Goal: Information Seeking & Learning: Learn about a topic

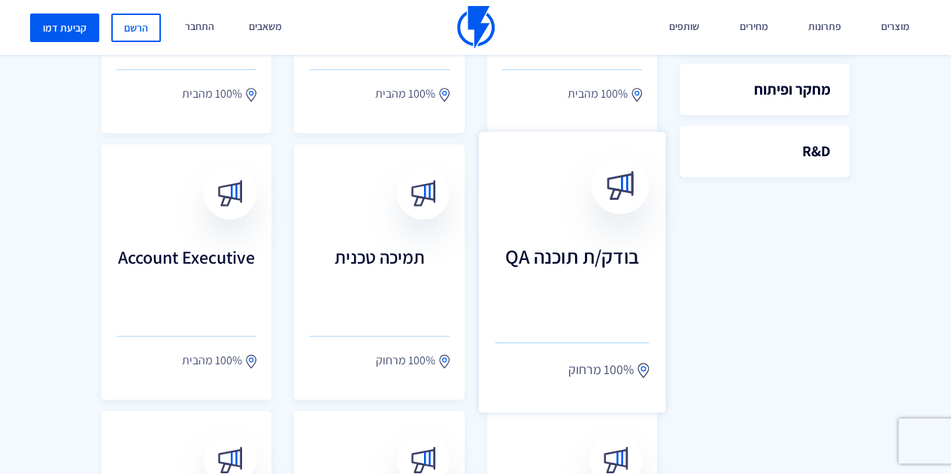
scroll to position [601, 0]
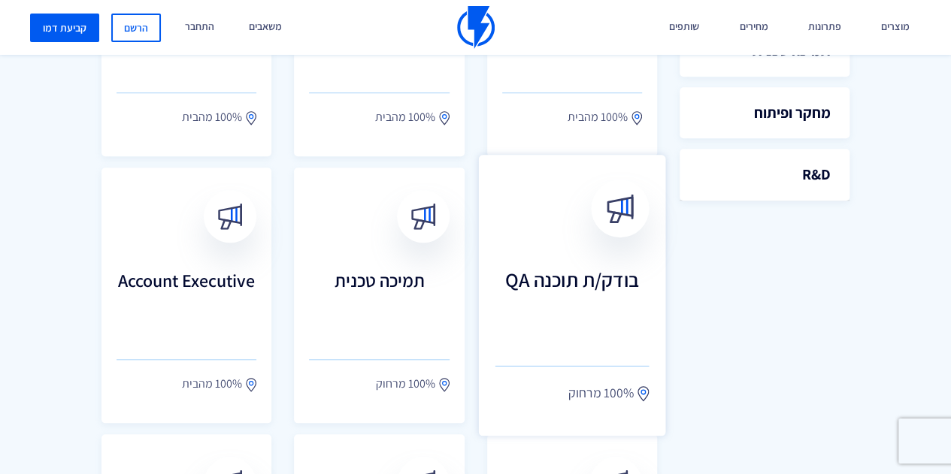
click at [522, 306] on h3 "בודק/ת תוכנה QA" at bounding box center [571, 301] width 154 height 66
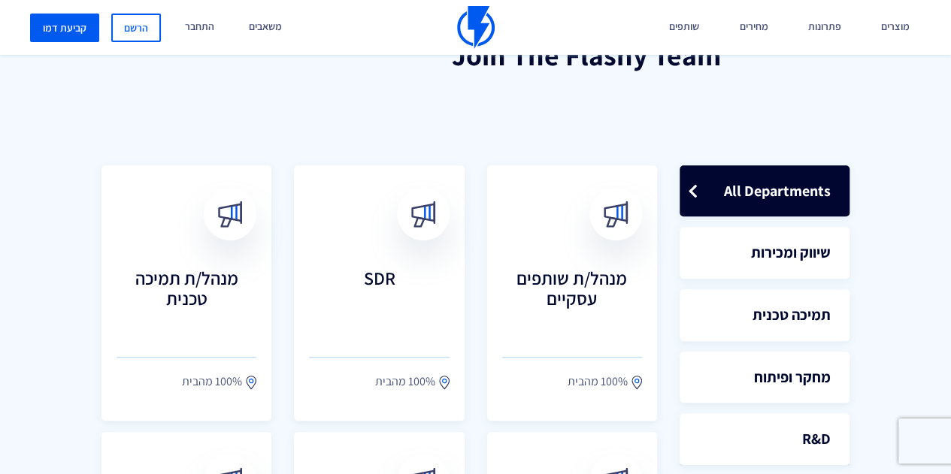
scroll to position [301, 0]
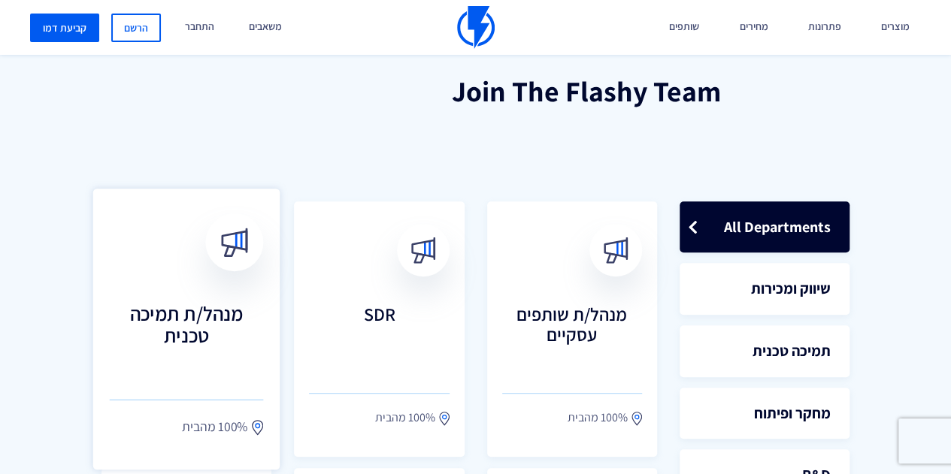
click at [210, 314] on h3 "מנהל/ת תמיכה טכנית" at bounding box center [187, 335] width 154 height 66
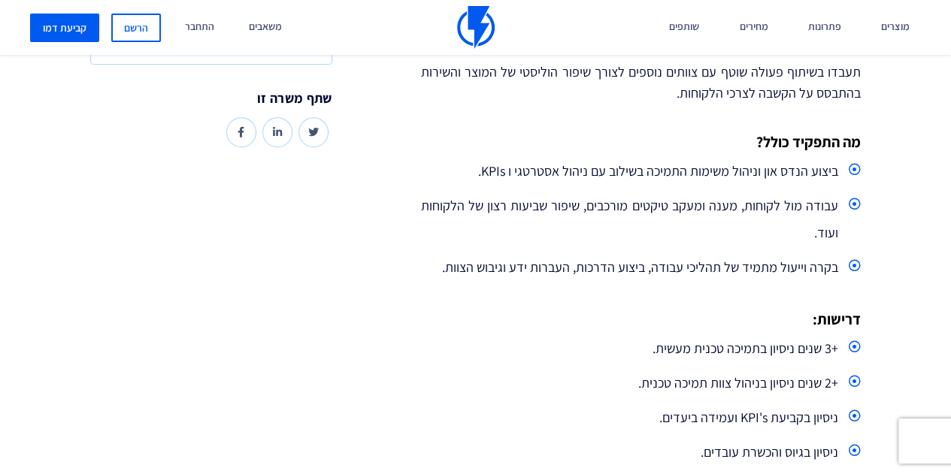
scroll to position [601, 0]
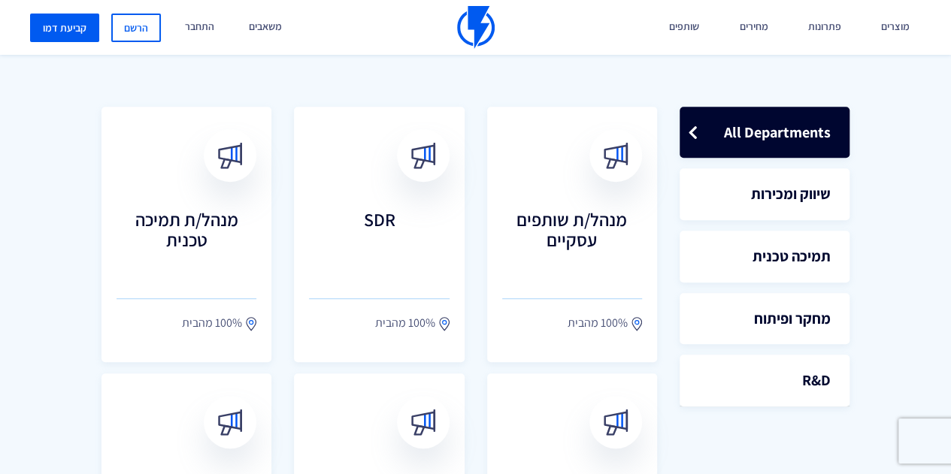
scroll to position [526, 0]
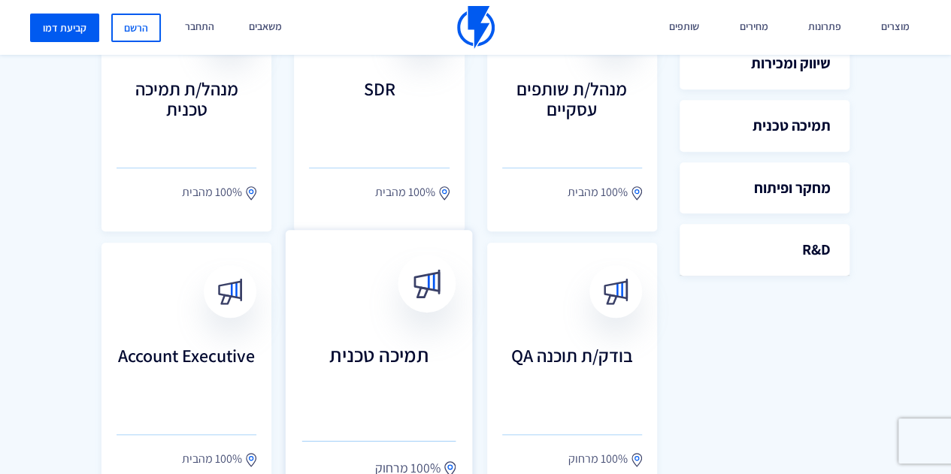
click at [362, 333] on link "תמיכה טכנית 100% מרחוק" at bounding box center [379, 370] width 187 height 281
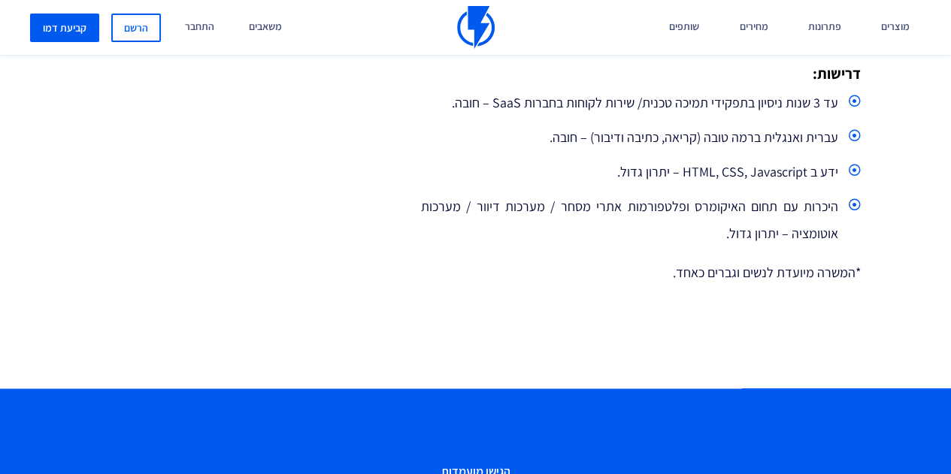
scroll to position [752, 0]
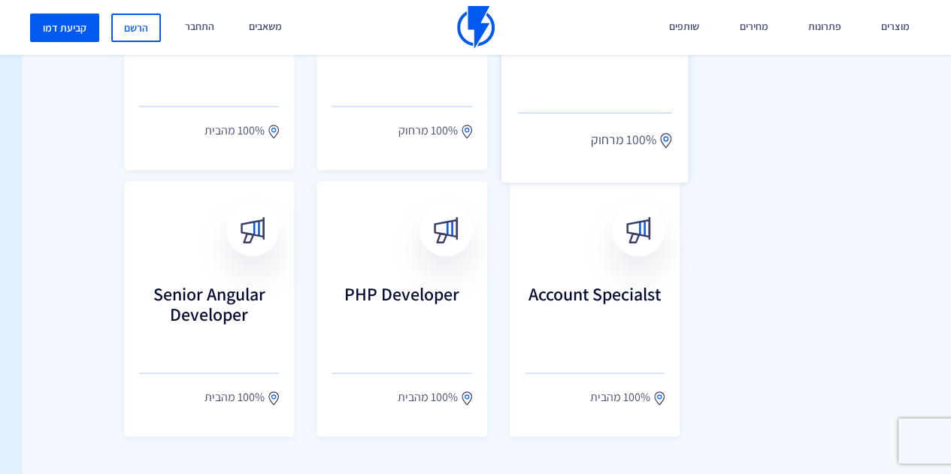
scroll to position [962, -23]
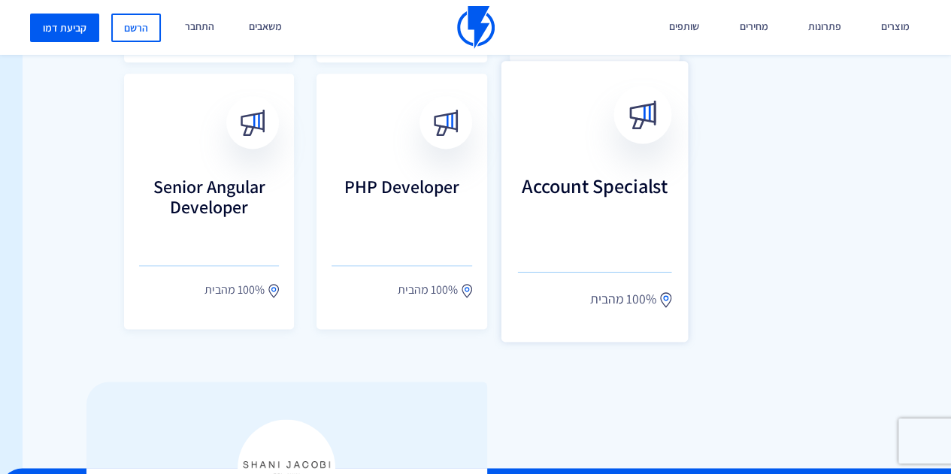
click at [530, 202] on h3 "Account Specialst" at bounding box center [594, 207] width 154 height 66
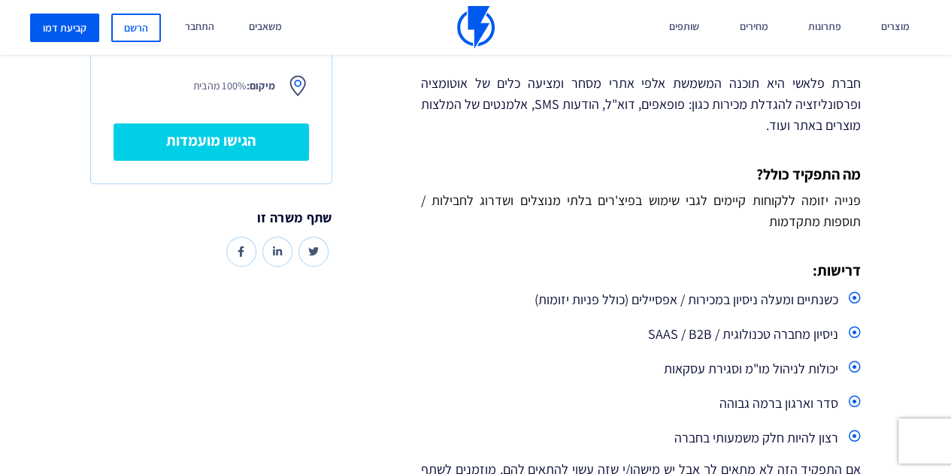
scroll to position [376, 0]
